Goal: Check status: Check status

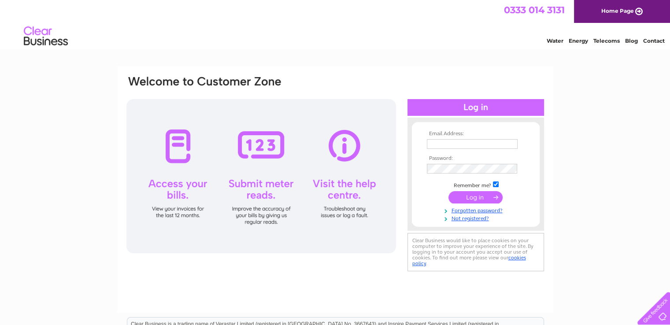
type input "[EMAIL_ADDRESS][DOMAIN_NAME]"
click at [482, 199] on input "submit" at bounding box center [476, 197] width 54 height 12
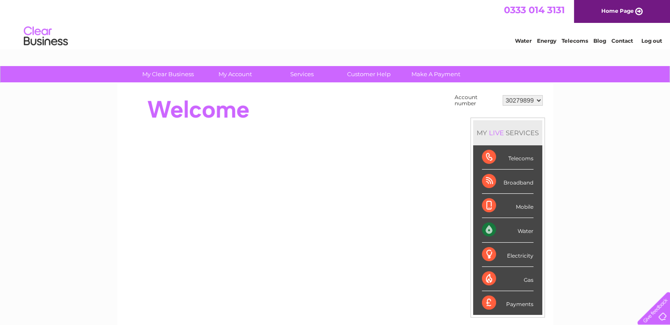
click at [488, 306] on div "Payments" at bounding box center [508, 303] width 52 height 24
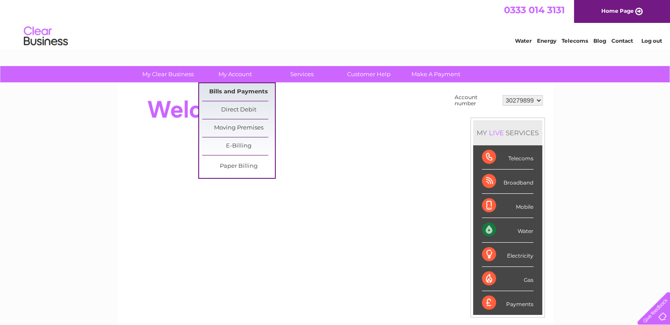
click at [223, 96] on link "Bills and Payments" at bounding box center [238, 92] width 73 height 18
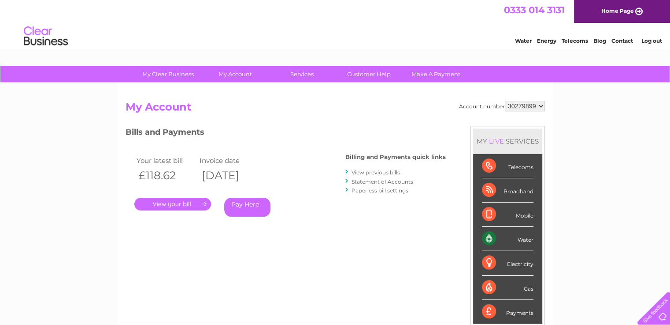
click at [166, 204] on link "." at bounding box center [172, 204] width 77 height 13
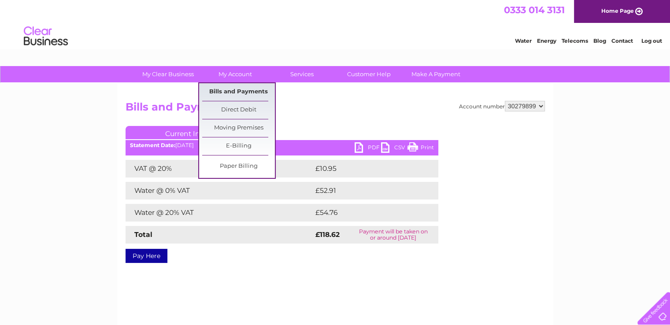
click at [228, 87] on link "Bills and Payments" at bounding box center [238, 92] width 73 height 18
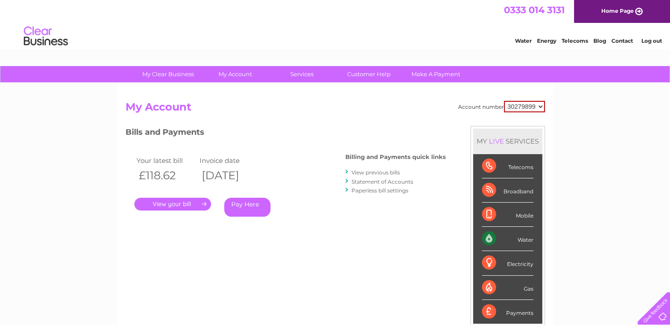
click at [194, 205] on link "." at bounding box center [172, 204] width 77 height 13
